Goal: Task Accomplishment & Management: Manage account settings

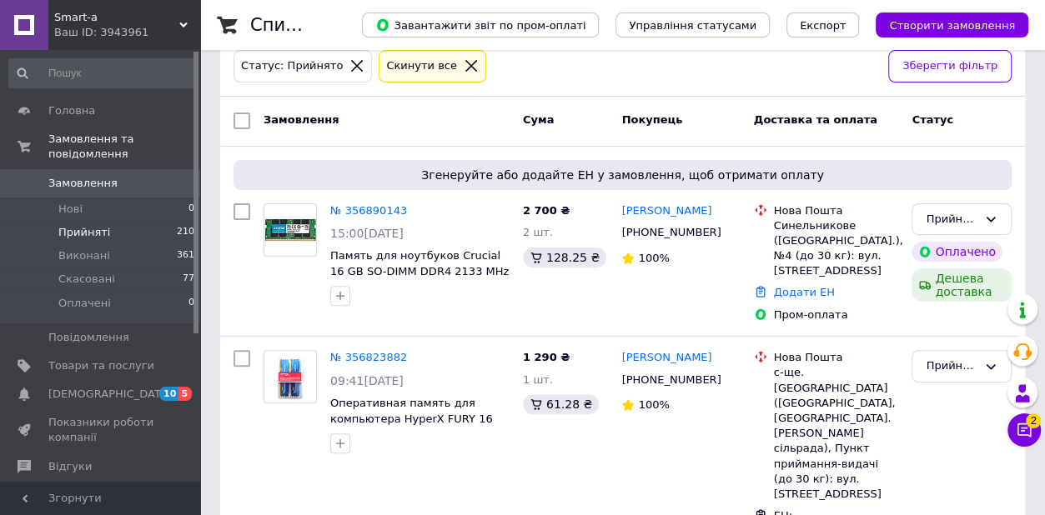
scroll to position [227, 0]
click at [1027, 440] on button "Чат з покупцем 2" at bounding box center [1023, 430] width 33 height 33
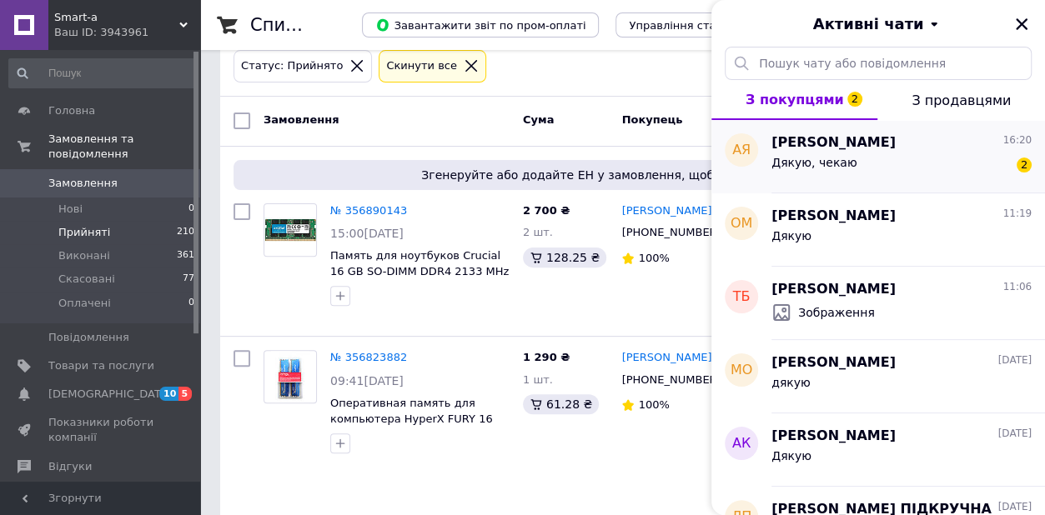
click at [887, 155] on div "Дякую, чекаю 2" at bounding box center [901, 166] width 260 height 27
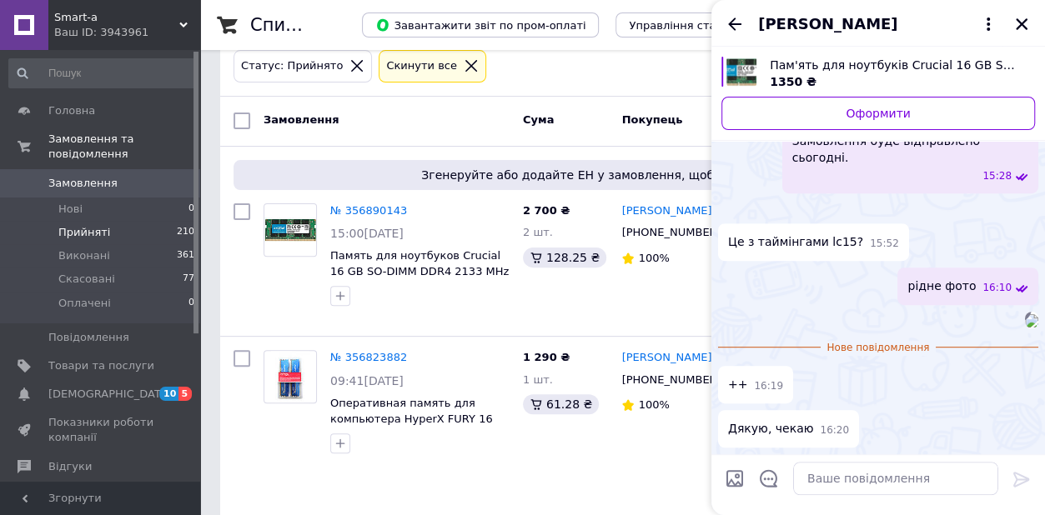
scroll to position [795, 0]
click at [1025, 314] on img at bounding box center [1031, 320] width 13 height 13
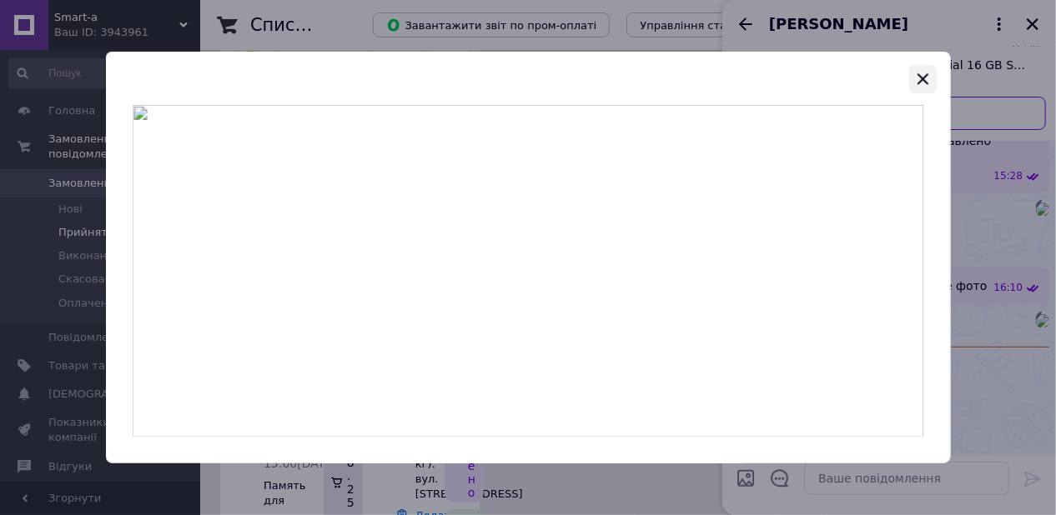
click at [926, 73] on icon "button" at bounding box center [922, 79] width 20 height 20
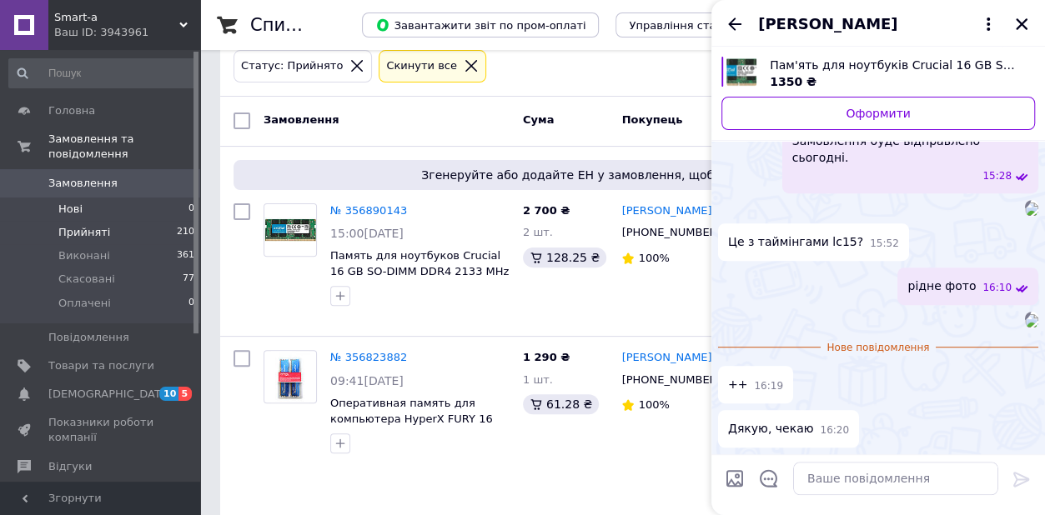
click at [92, 198] on li "Нові 0" at bounding box center [102, 209] width 204 height 23
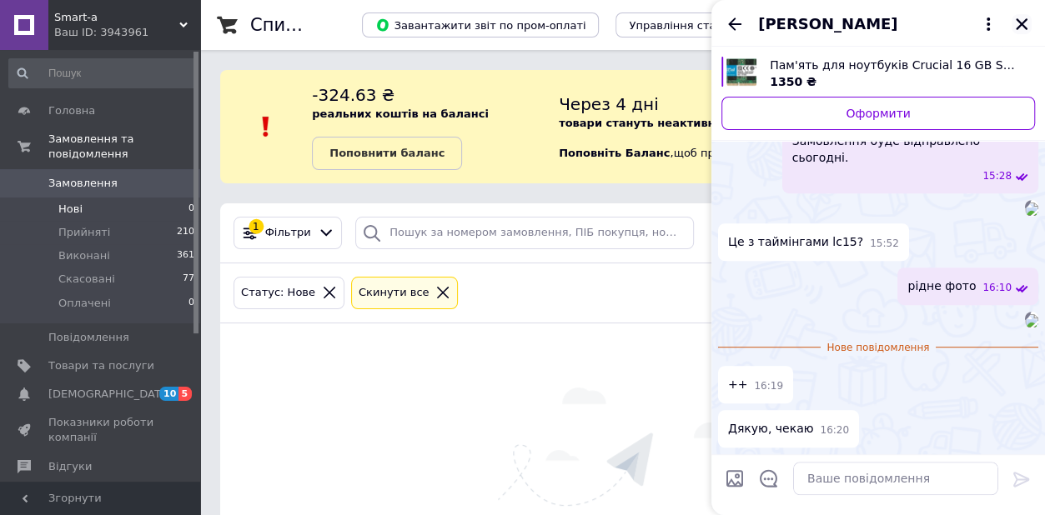
click at [1022, 21] on icon "Закрити" at bounding box center [1021, 24] width 15 height 15
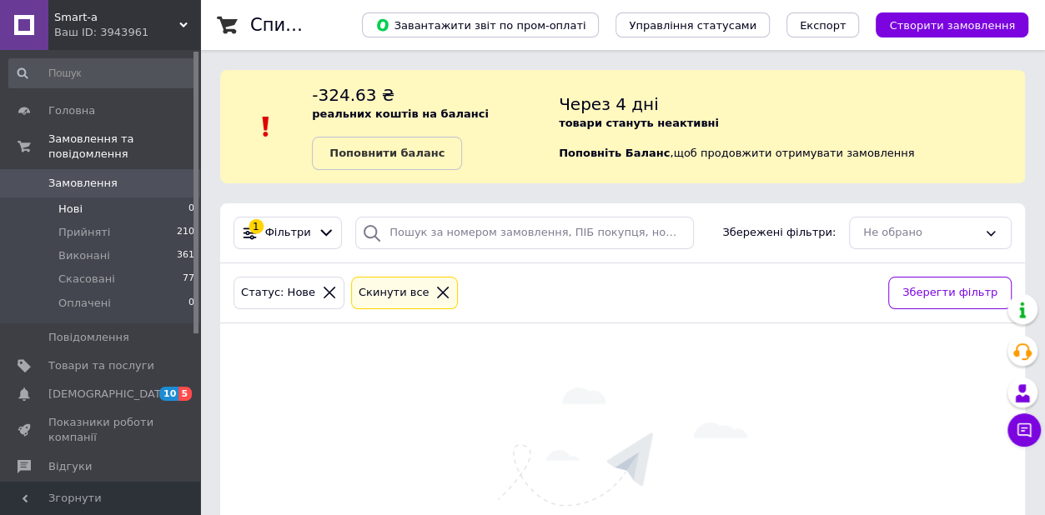
click at [77, 202] on span "Нові" at bounding box center [70, 209] width 24 height 15
click at [90, 225] on span "Прийняті" at bounding box center [84, 232] width 52 height 15
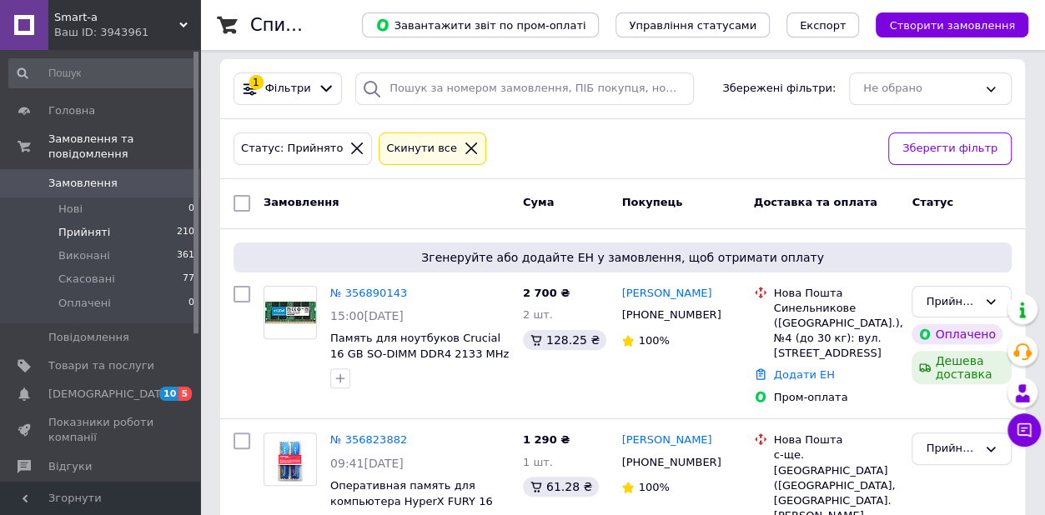
scroll to position [151, 0]
